Goal: Task Accomplishment & Management: Manage account settings

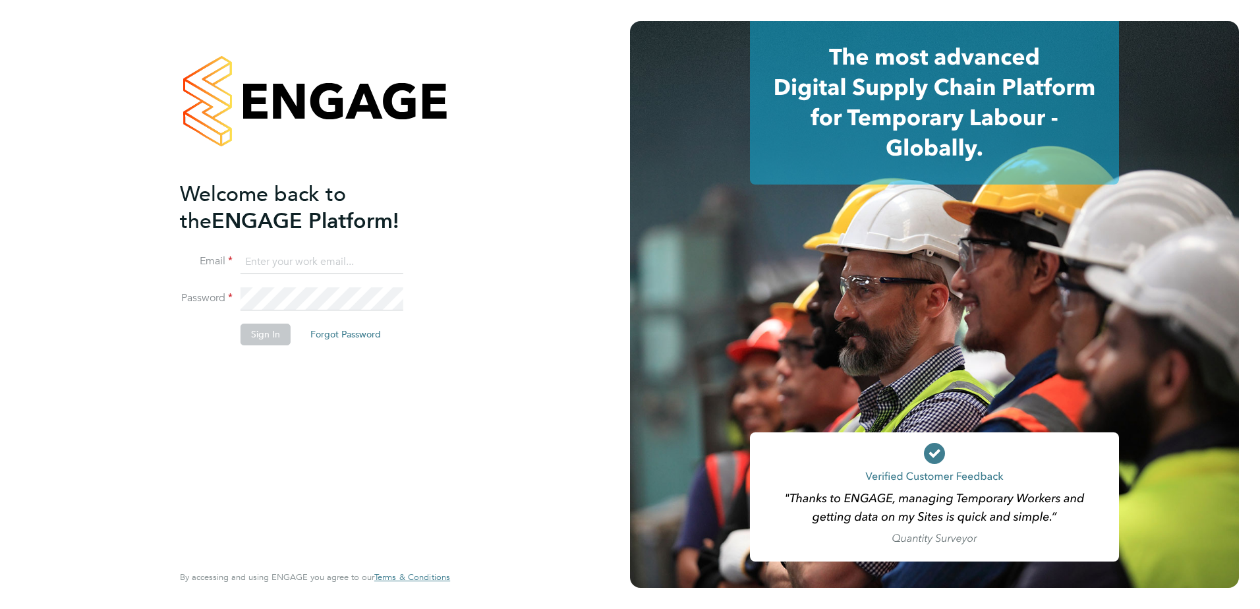
click at [270, 258] on input at bounding box center [321, 262] width 163 height 24
type input "[PERSON_NAME][EMAIL_ADDRESS][DOMAIN_NAME]"
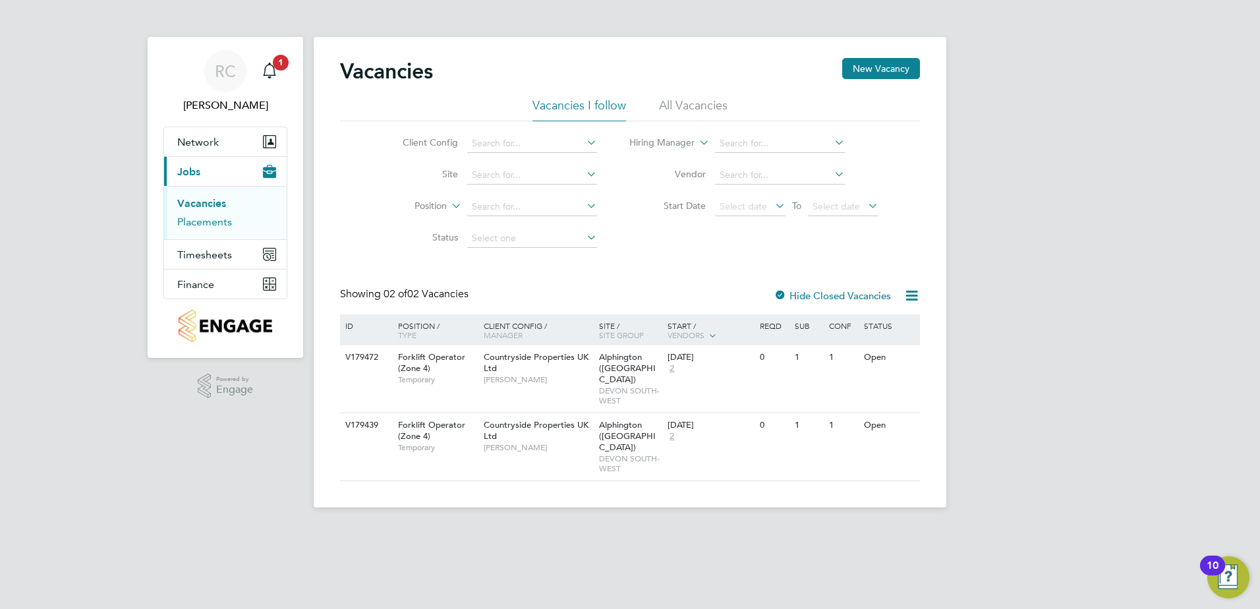
click at [205, 220] on link "Placements" at bounding box center [204, 221] width 55 height 13
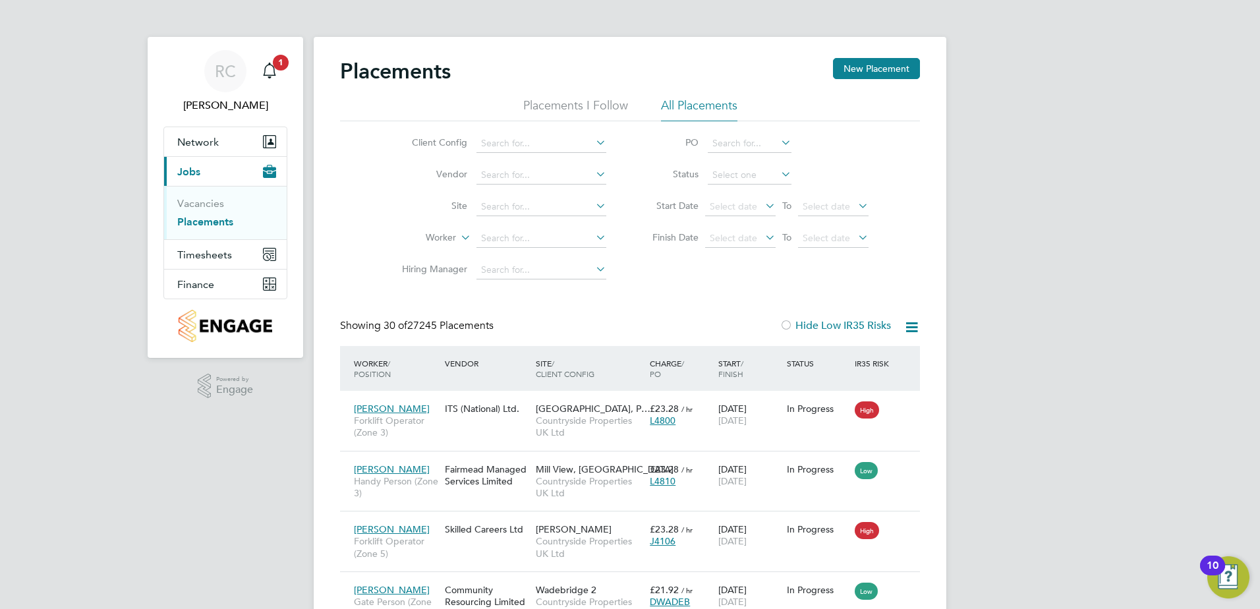
click at [599, 133] on li "Client Config" at bounding box center [499, 144] width 248 height 32
click at [592, 138] on input at bounding box center [541, 143] width 130 height 18
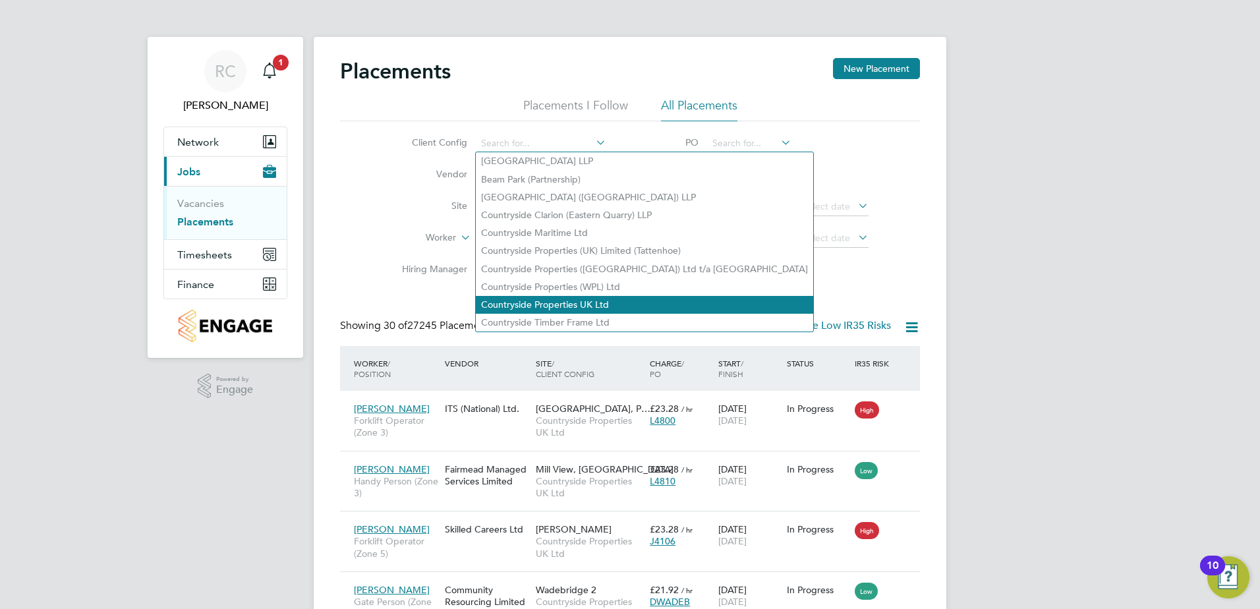
click at [584, 296] on li "Countryside Properties UK Ltd" at bounding box center [644, 305] width 337 height 18
type input "Countryside Properties UK Ltd"
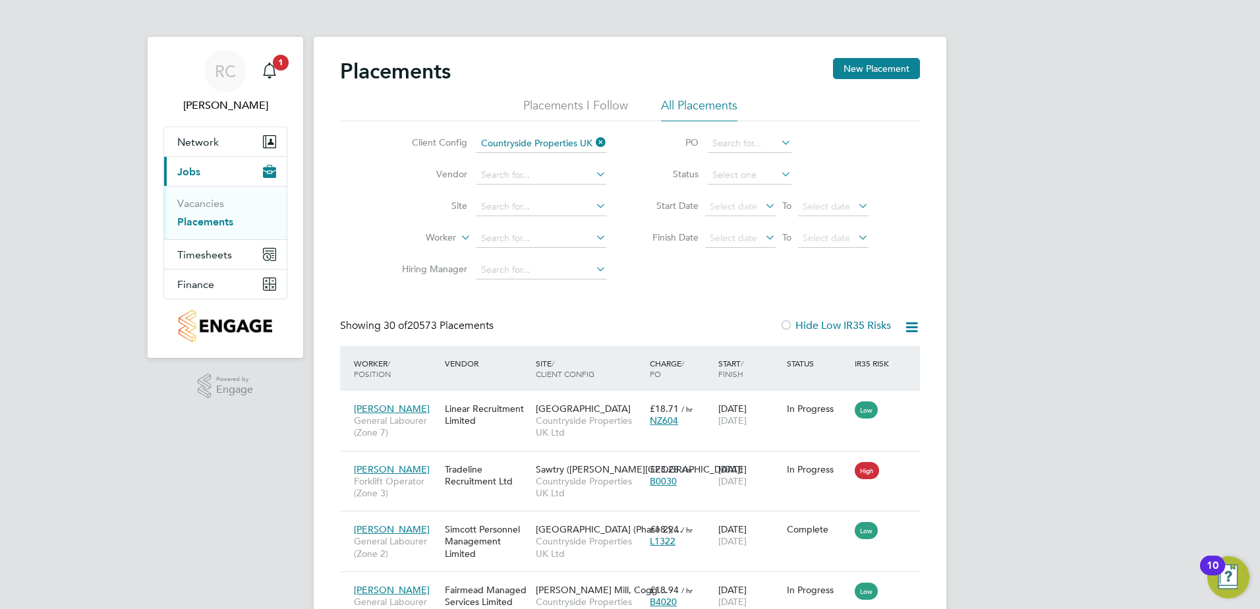
click at [593, 177] on icon at bounding box center [593, 174] width 0 height 18
type input "o"
click at [565, 186] on li "[PERSON_NAME] And Bre nnan Construction Limited" at bounding box center [591, 193] width 231 height 18
type input "[PERSON_NAME] And [PERSON_NAME] Construction Limited"
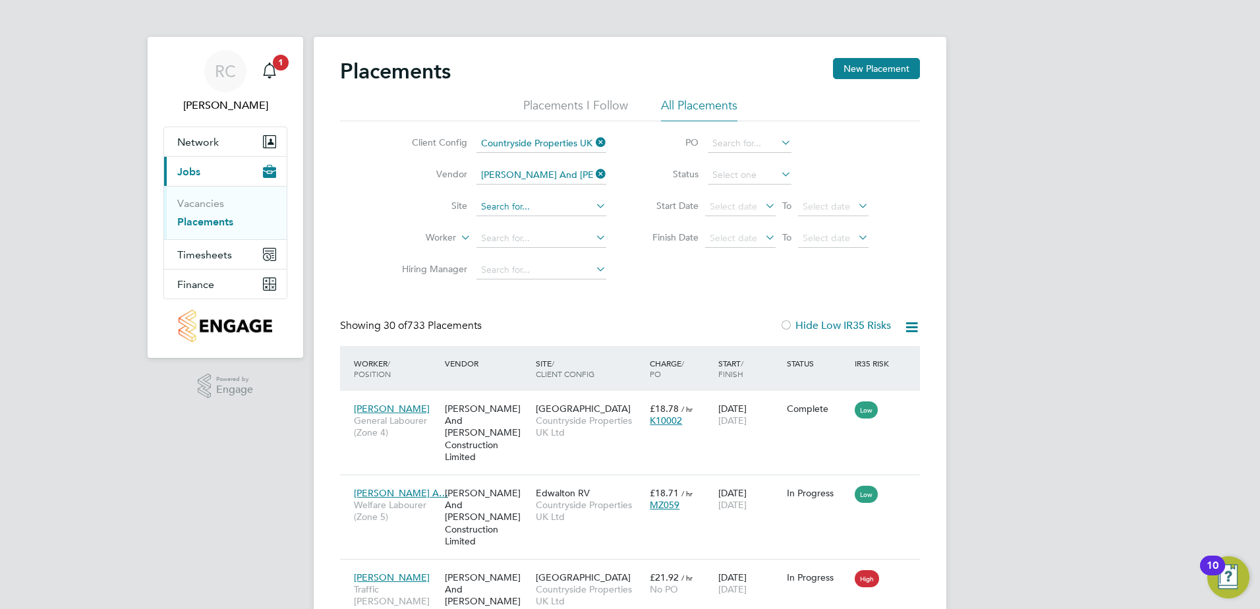
click at [563, 207] on input at bounding box center [541, 207] width 130 height 18
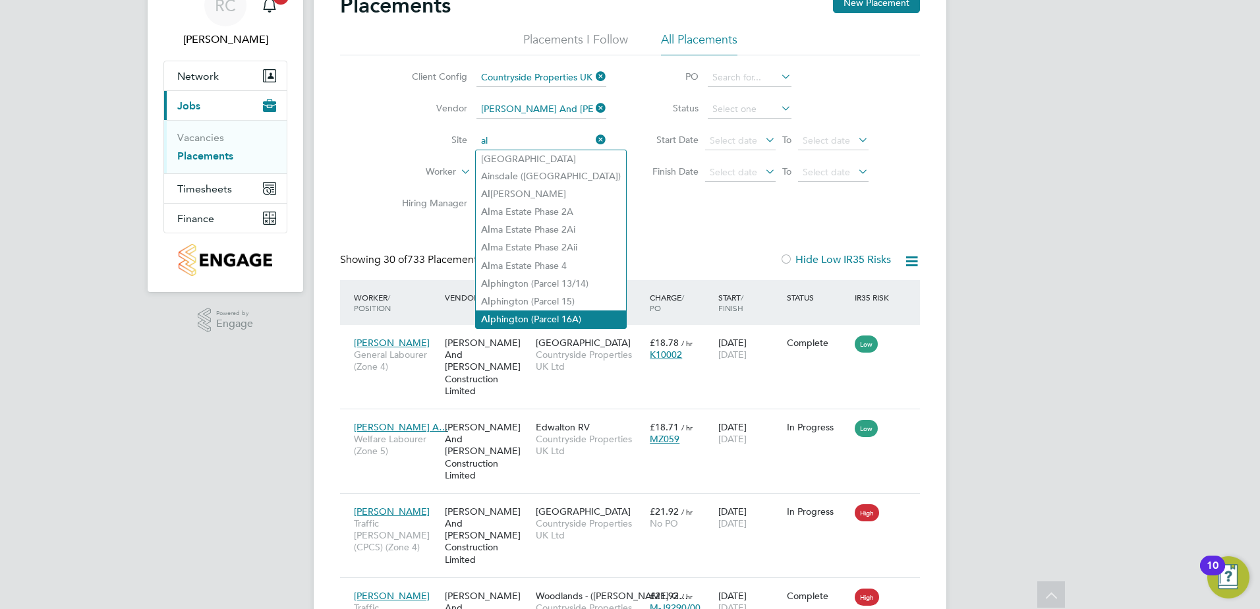
click at [516, 316] on li "Al phington (Parcel 16A)" at bounding box center [551, 319] width 150 height 18
type input "Alphington ([GEOGRAPHIC_DATA])"
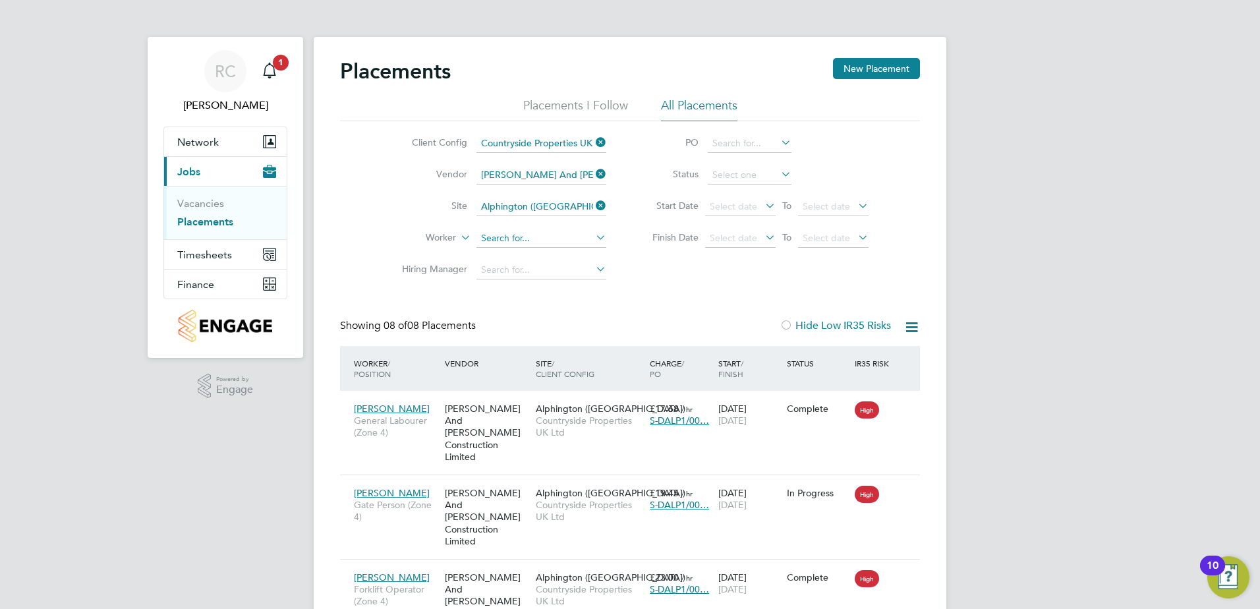
click at [548, 243] on input at bounding box center [541, 238] width 130 height 18
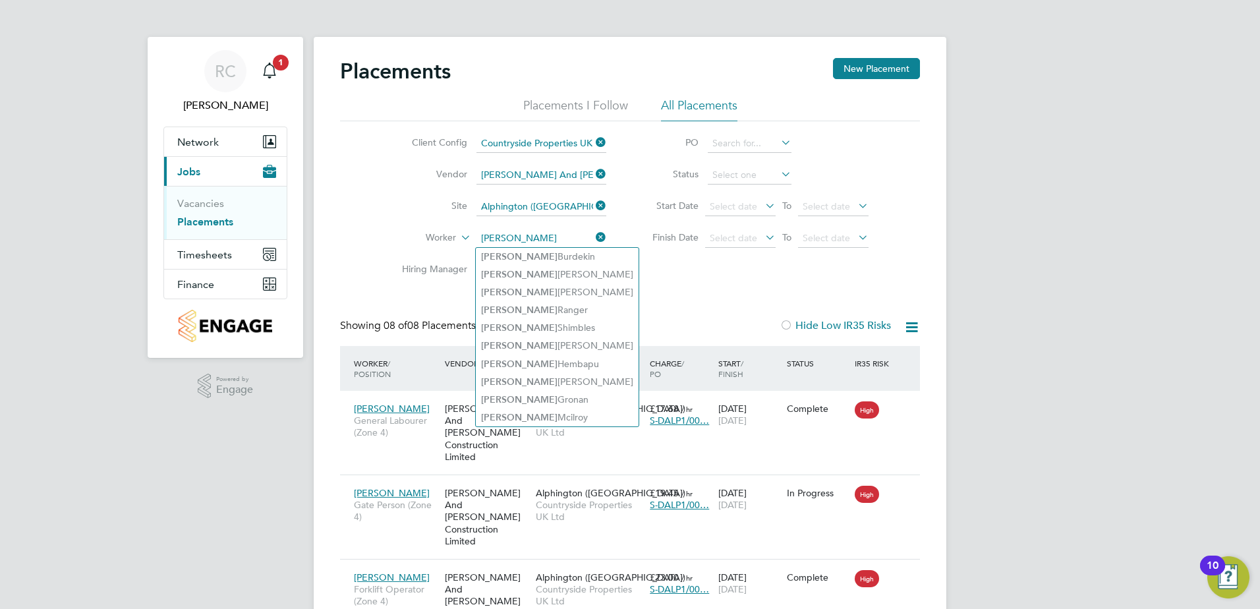
type input "[PERSON_NAME]"
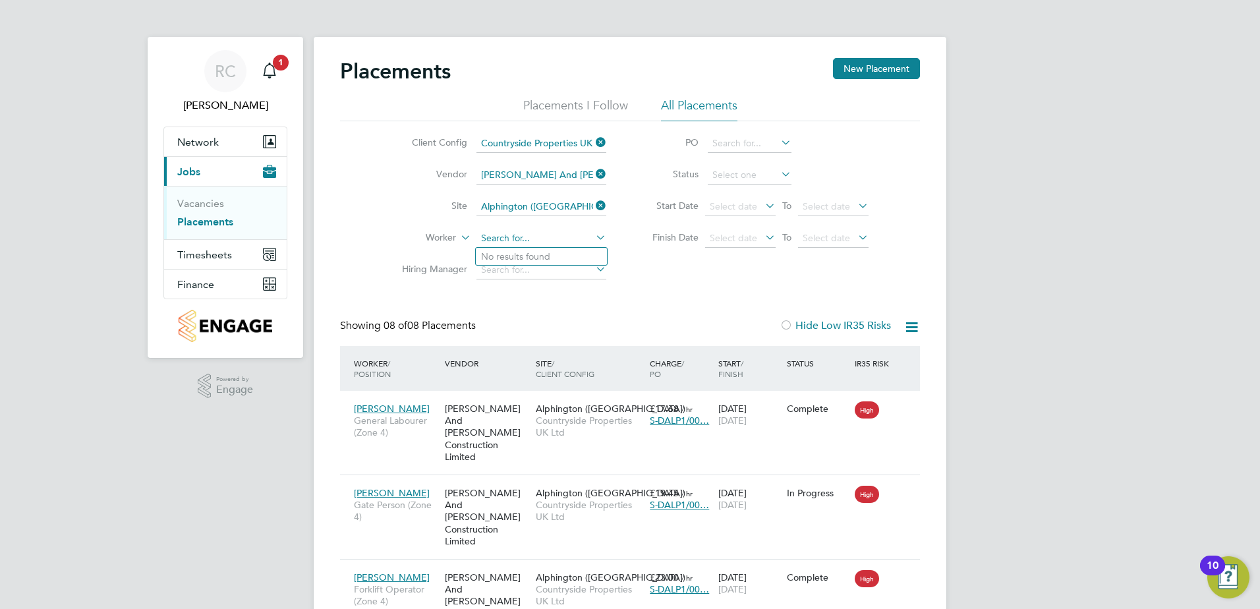
click at [520, 241] on input at bounding box center [541, 238] width 130 height 18
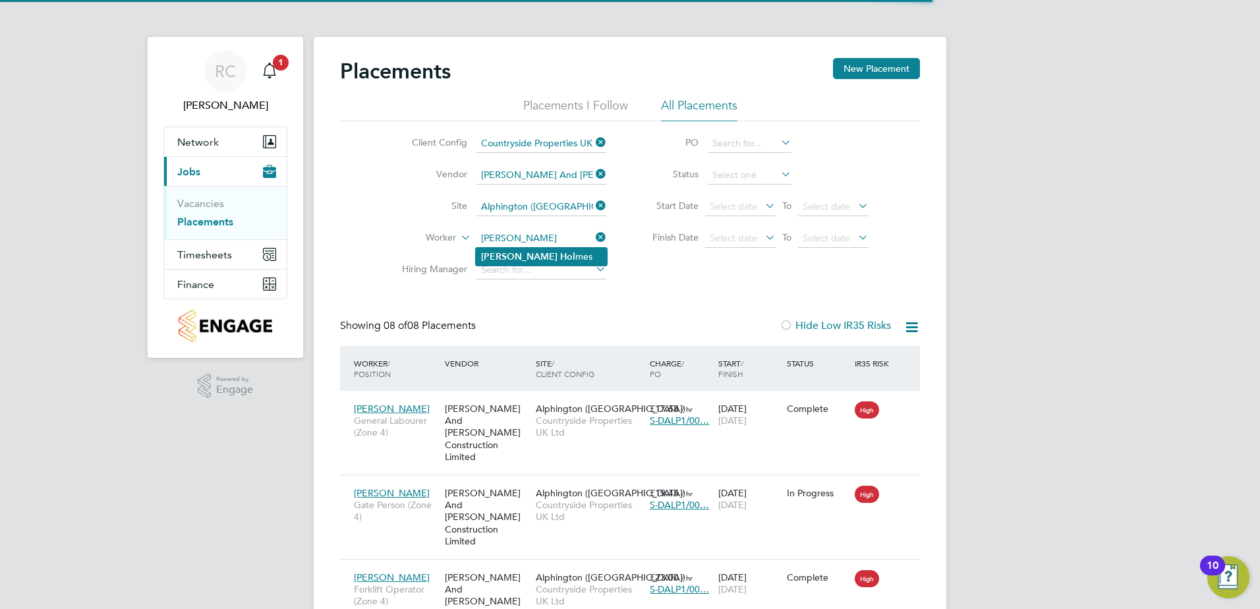
click at [560, 258] on b "Hol" at bounding box center [567, 256] width 15 height 11
type input "[PERSON_NAME]"
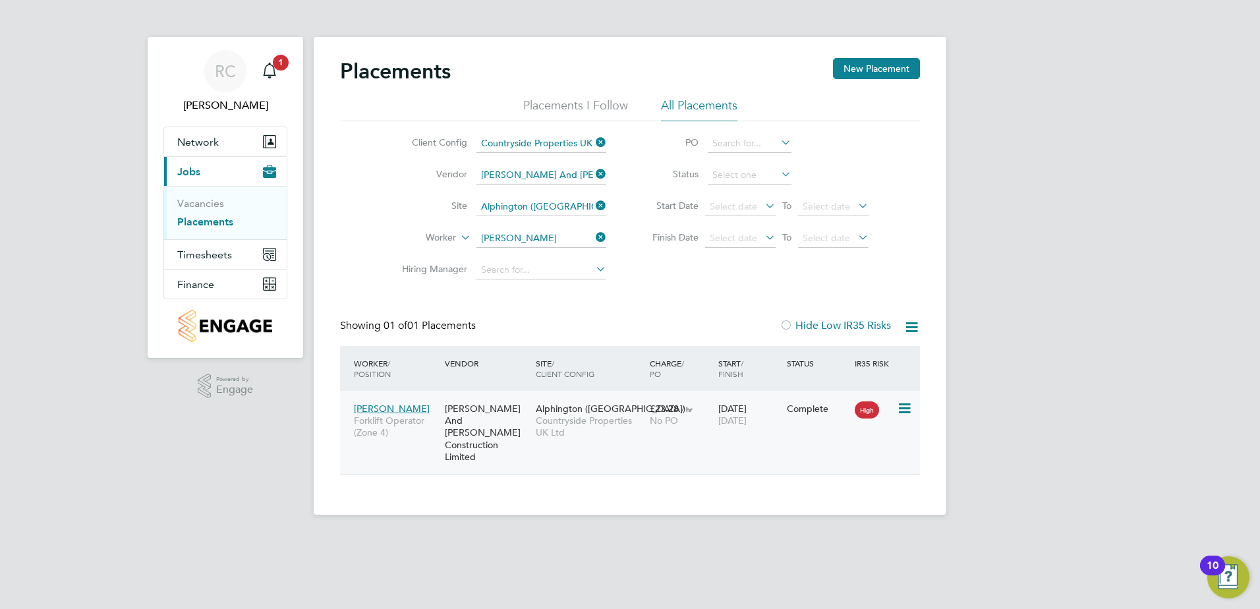
click at [660, 429] on div "£23.28 / hr No PO" at bounding box center [680, 414] width 69 height 37
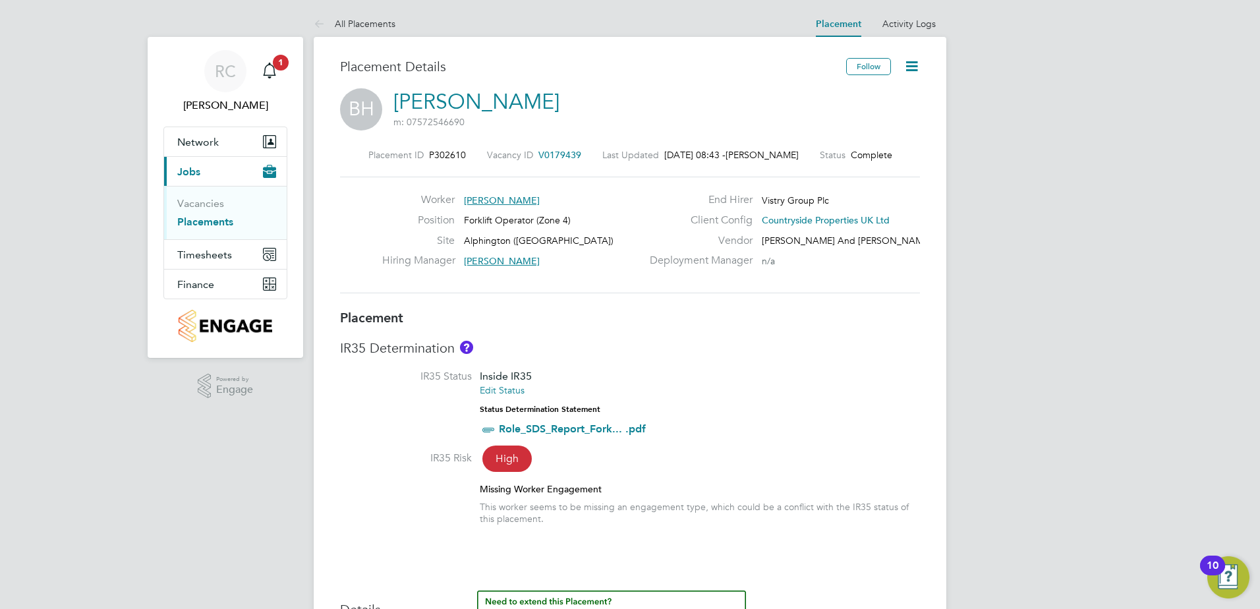
click at [908, 67] on icon at bounding box center [911, 66] width 16 height 16
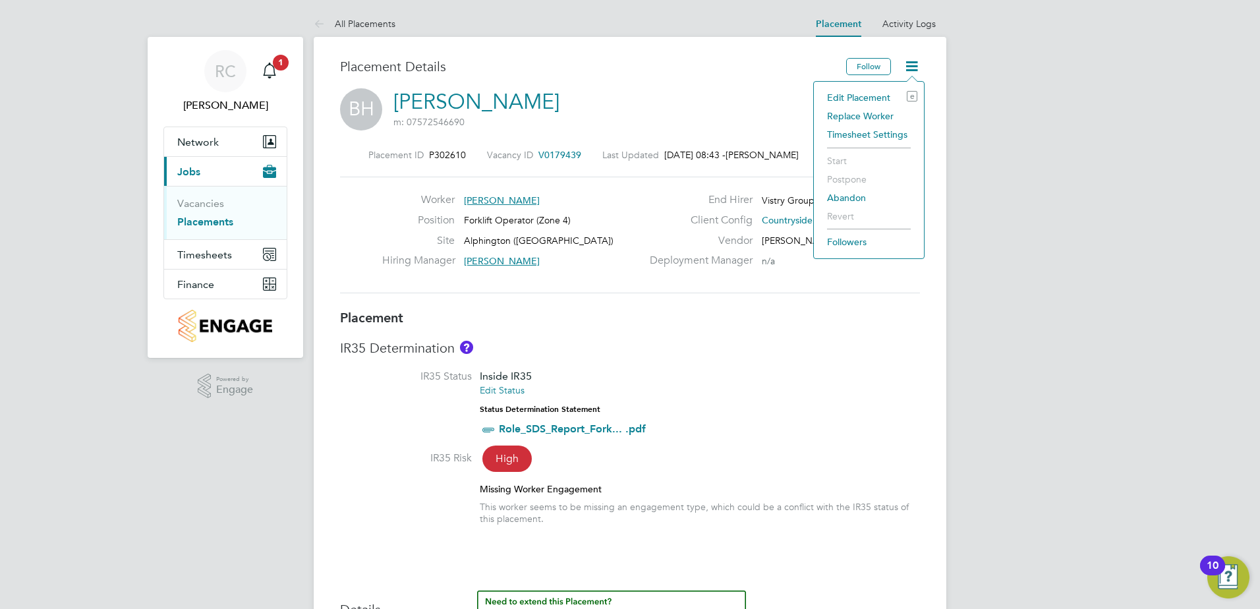
click at [870, 98] on li "Edit Placement e" at bounding box center [868, 97] width 97 height 18
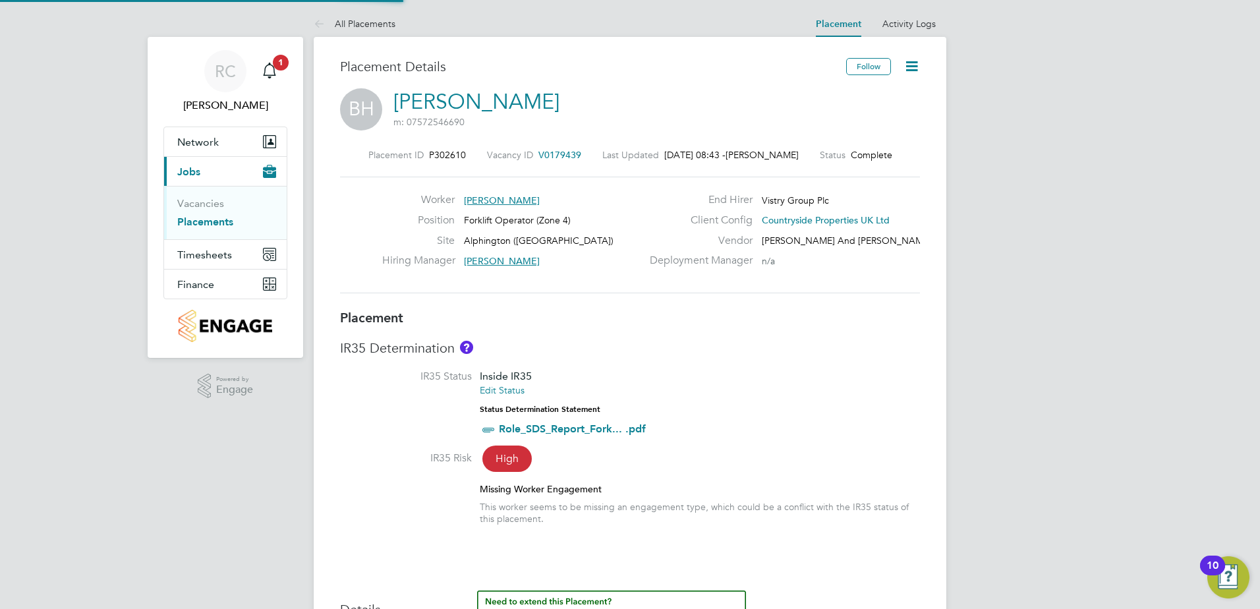
type input "[PERSON_NAME]"
type input "Dan Badger"
type input "[DATE]"
type input "07:30"
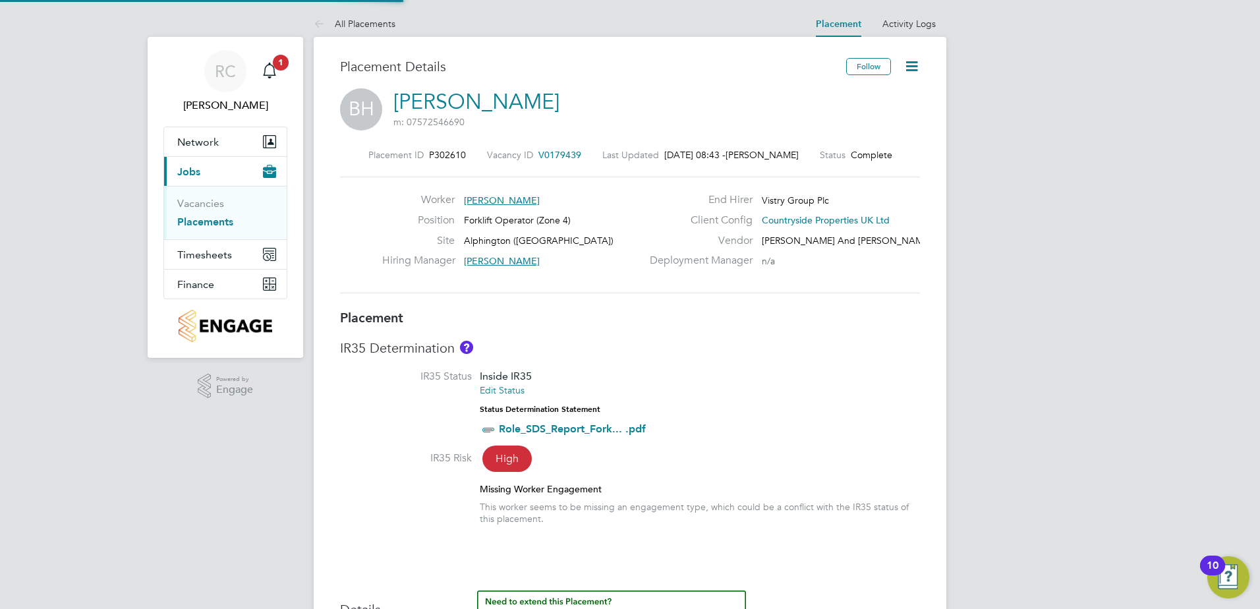
type input "16:30"
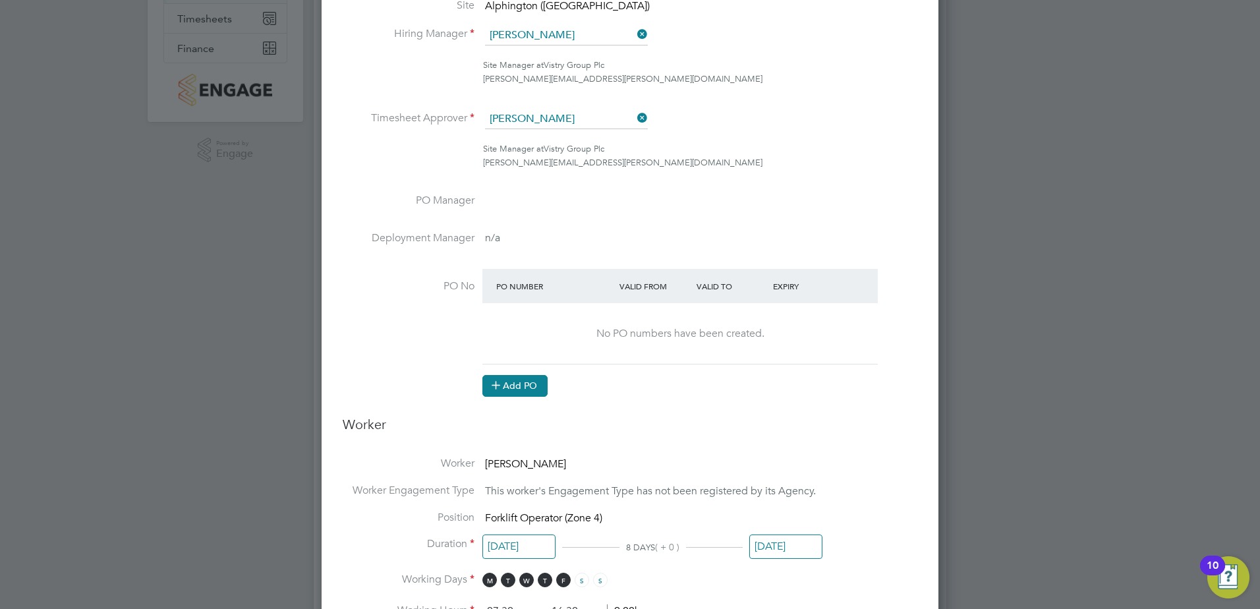
click at [524, 385] on button "Add PO" at bounding box center [514, 385] width 65 height 21
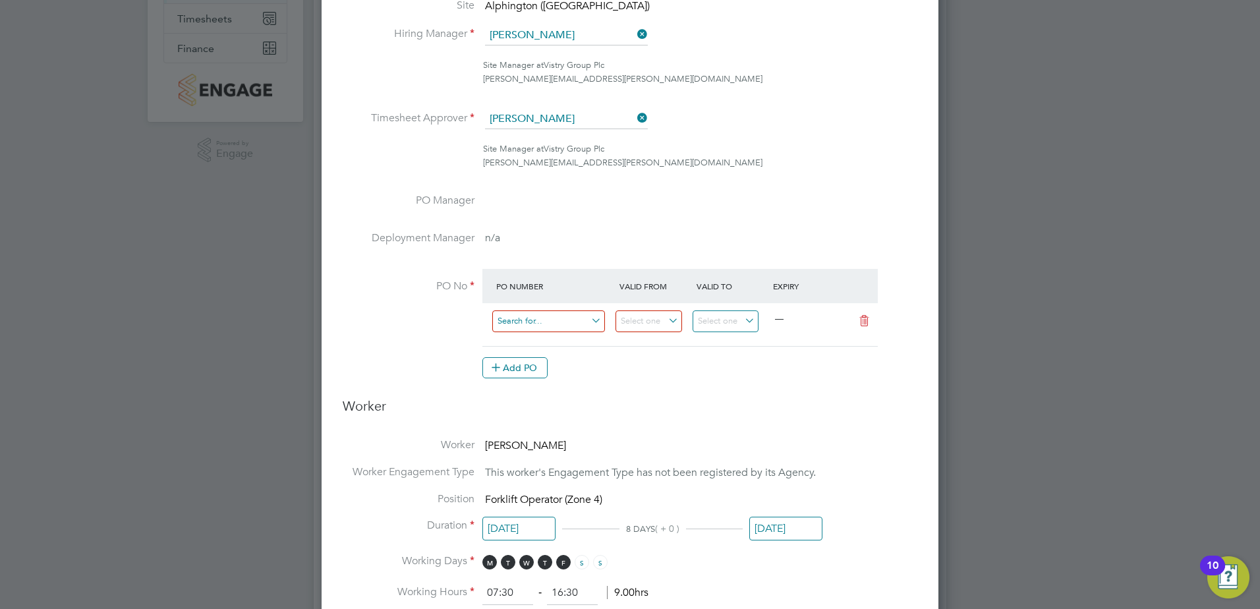
click at [593, 324] on input at bounding box center [548, 321] width 113 height 22
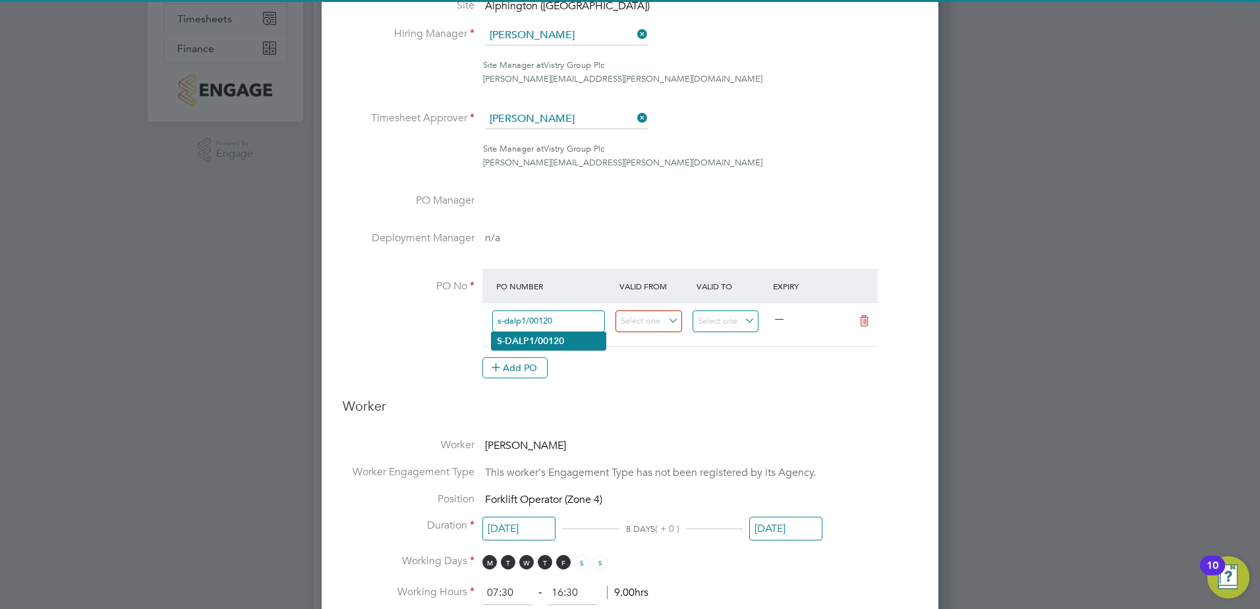
type input "s-dalp1/00120"
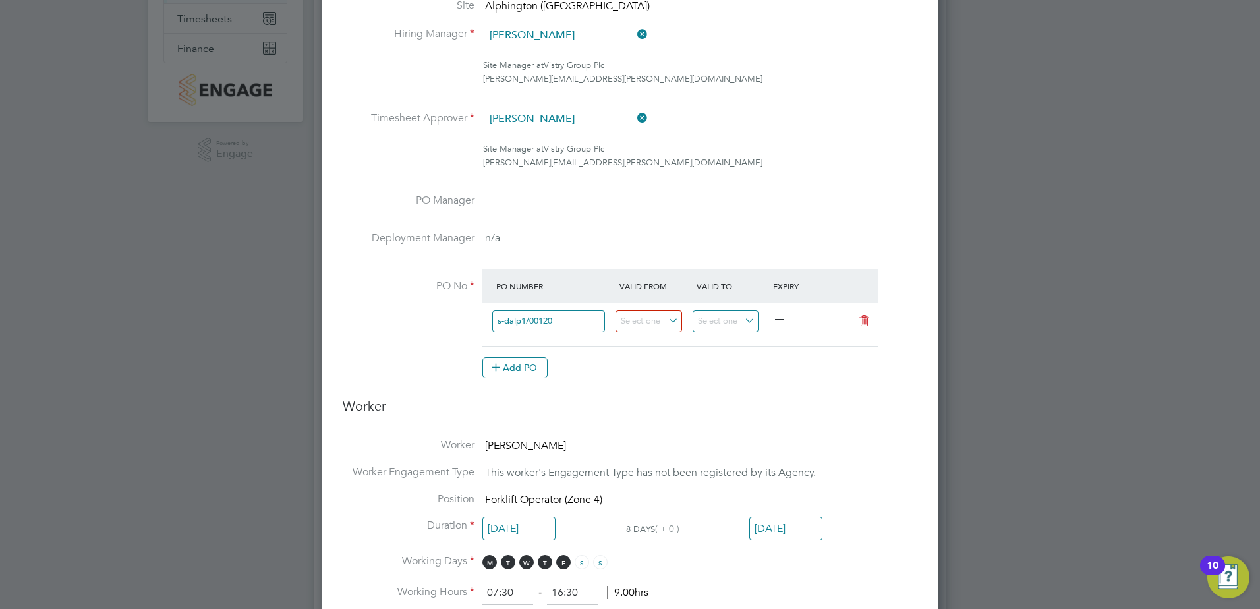
click at [573, 333] on li "S-DALP1/00120" at bounding box center [549, 341] width 114 height 18
type input "[DATE]"
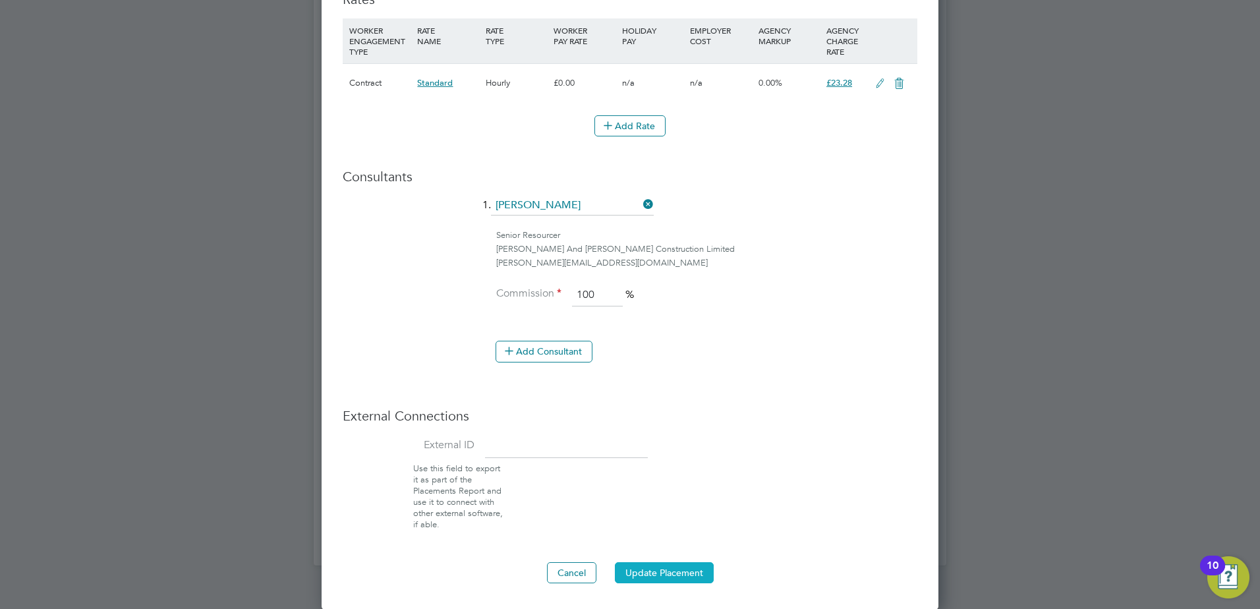
click at [662, 566] on button "Update Placement" at bounding box center [664, 572] width 99 height 21
